Goal: Information Seeking & Learning: Learn about a topic

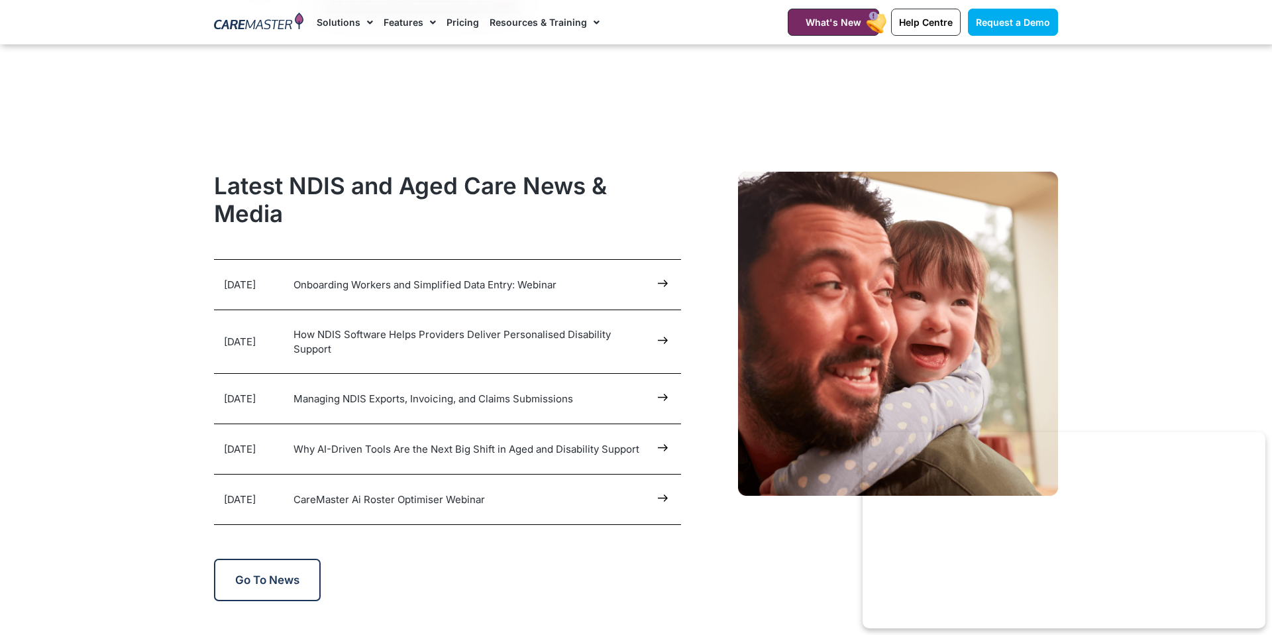
scroll to position [6510, 0]
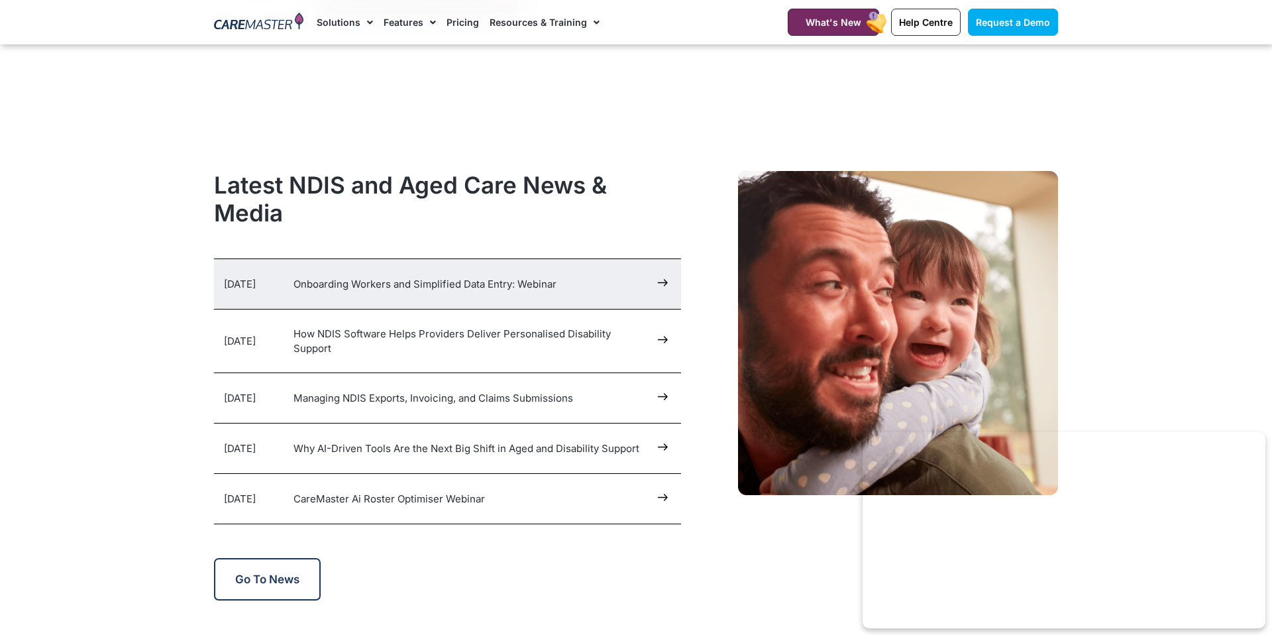
click at [437, 279] on link "Onboarding Workers and Simplified Data Entry: Webinar" at bounding box center [424, 284] width 263 height 13
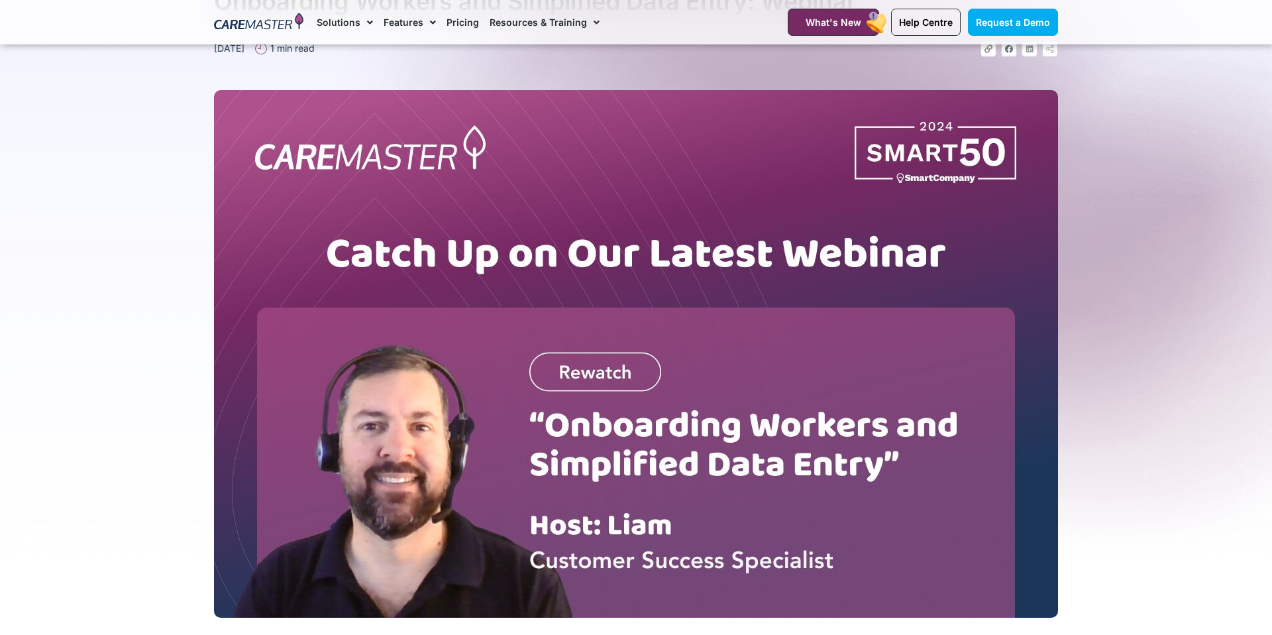
scroll to position [417, 0]
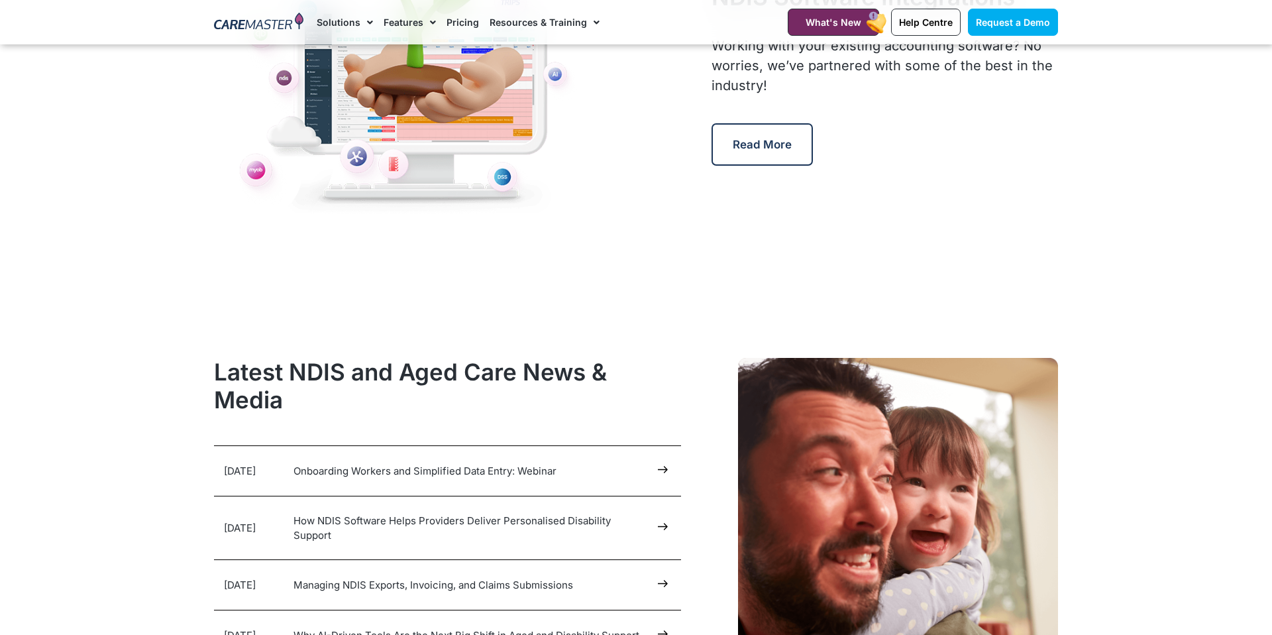
scroll to position [6510, 0]
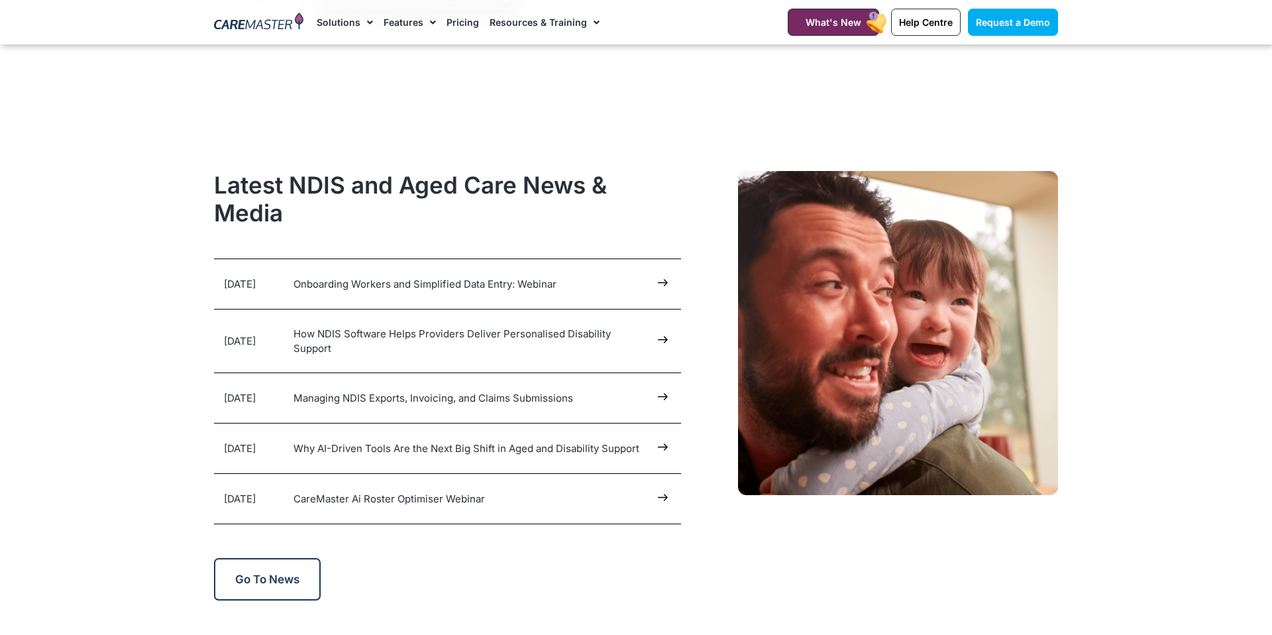
click at [76, 276] on section "Latest NDIS and Aged Care News & Media 7 Aug 2025 Onboarding Workers and Simpli…" at bounding box center [636, 385] width 1272 height 443
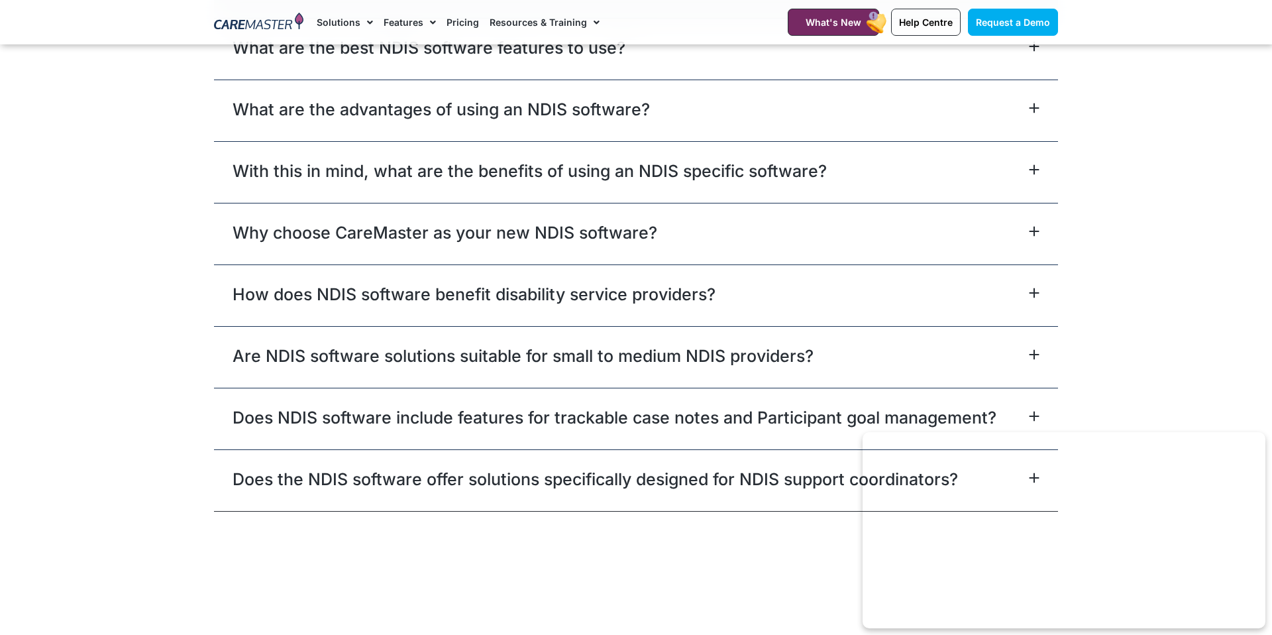
scroll to position [7733, 0]
drag, startPoint x: 1231, startPoint y: 284, endPoint x: 1249, endPoint y: 264, distance: 27.2
click at [1234, 280] on section "Frequently Asked Questions What is the best NDIS software? Moreover, the best N…" at bounding box center [636, 34] width 1272 height 971
click at [798, 117] on div "What are the advantages of using an NDIS software?" at bounding box center [636, 112] width 844 height 62
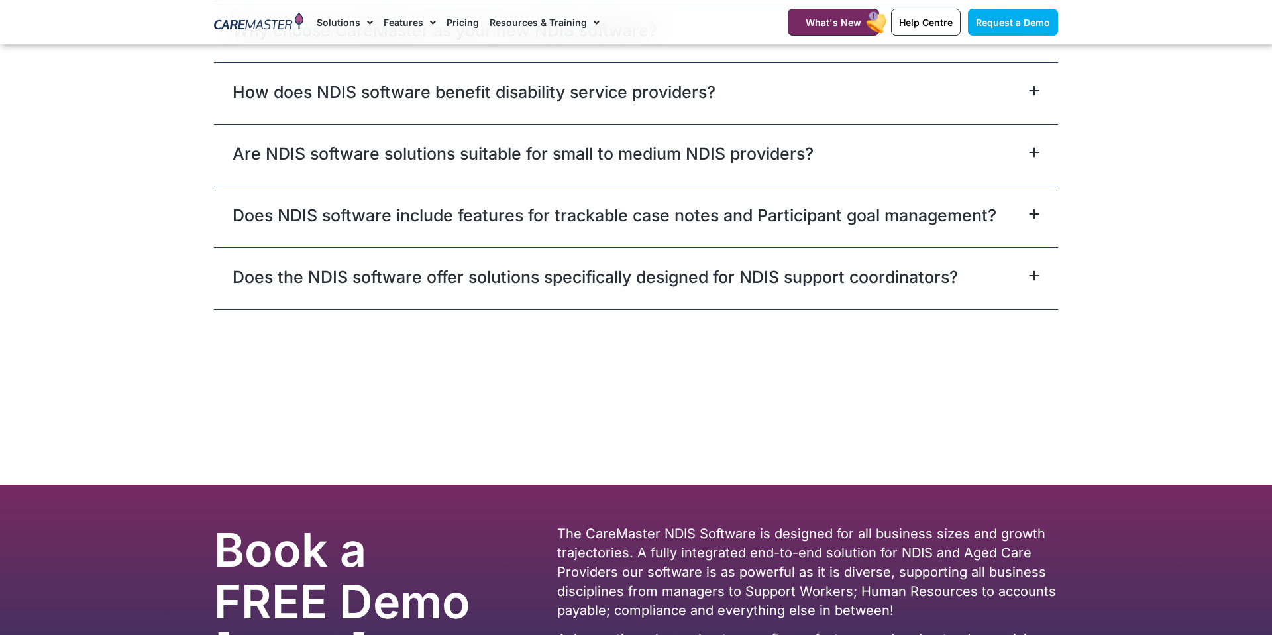
scroll to position [7733, 0]
drag, startPoint x: 294, startPoint y: 356, endPoint x: 315, endPoint y: 343, distance: 24.8
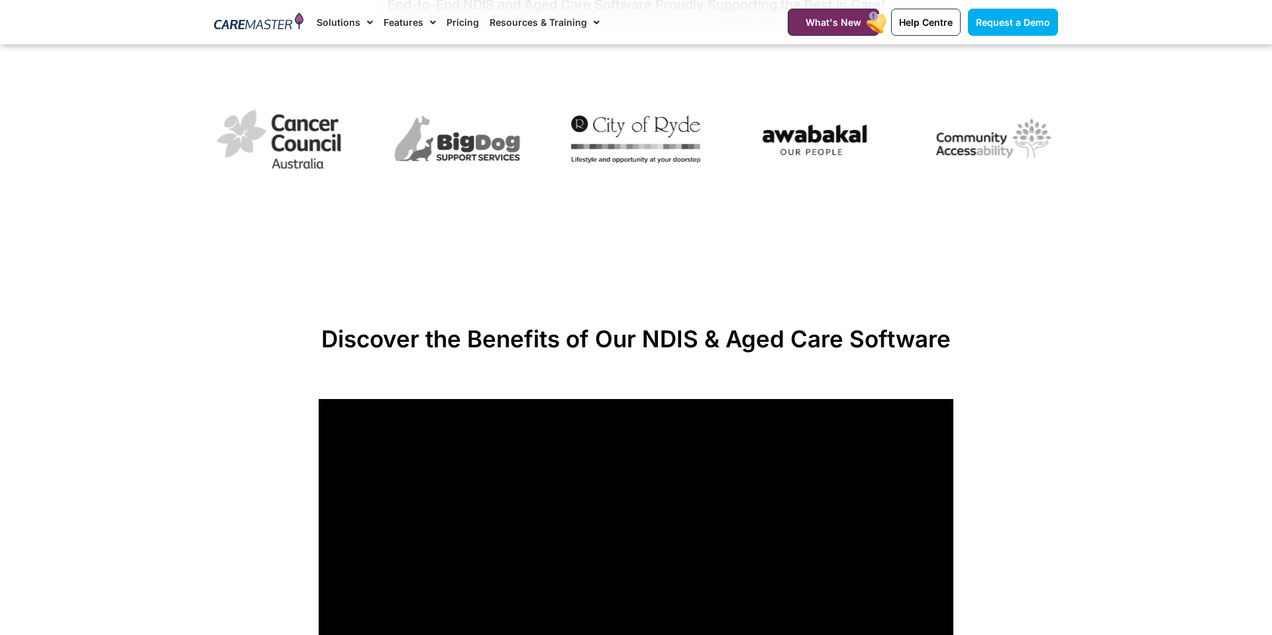
scroll to position [786, 0]
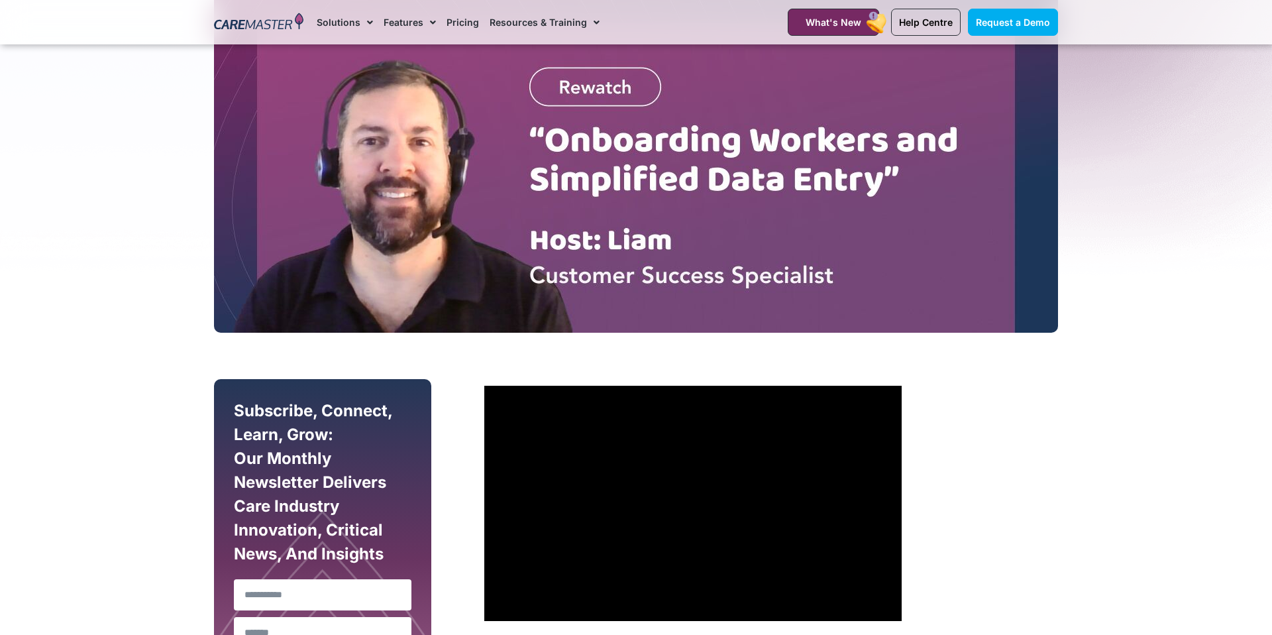
scroll to position [417, 0]
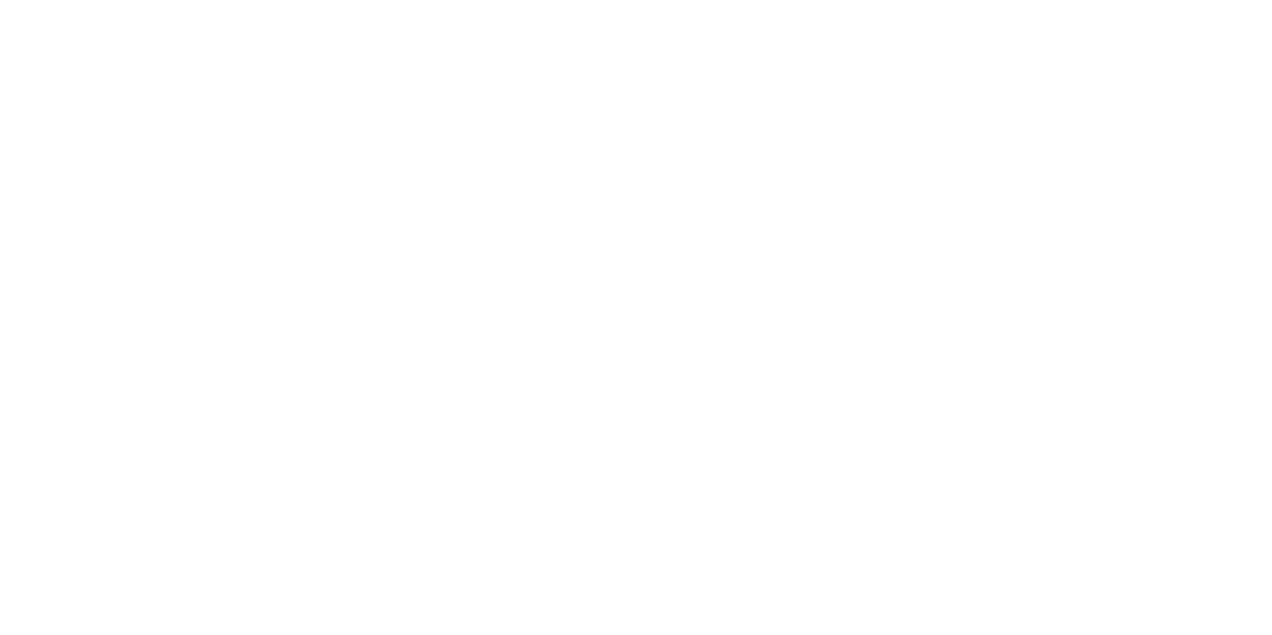
scroll to position [786, 0]
